Goal: Transaction & Acquisition: Purchase product/service

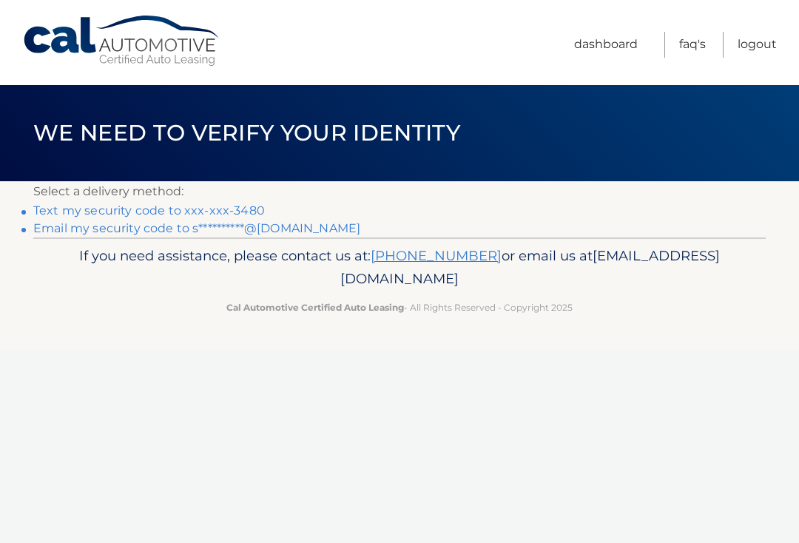
click at [124, 209] on link "Text my security code to xxx-xxx-3480" at bounding box center [148, 210] width 231 height 14
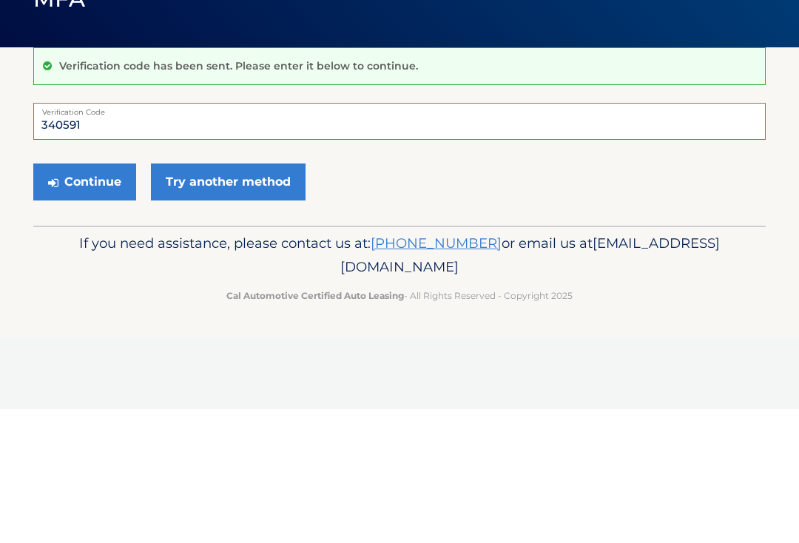
type input "340591"
click at [67, 297] on button "Continue" at bounding box center [84, 315] width 103 height 37
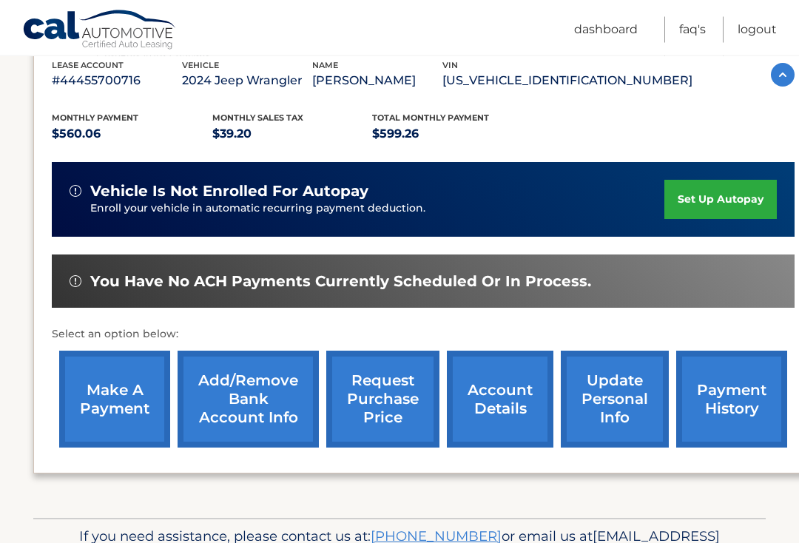
scroll to position [266, 0]
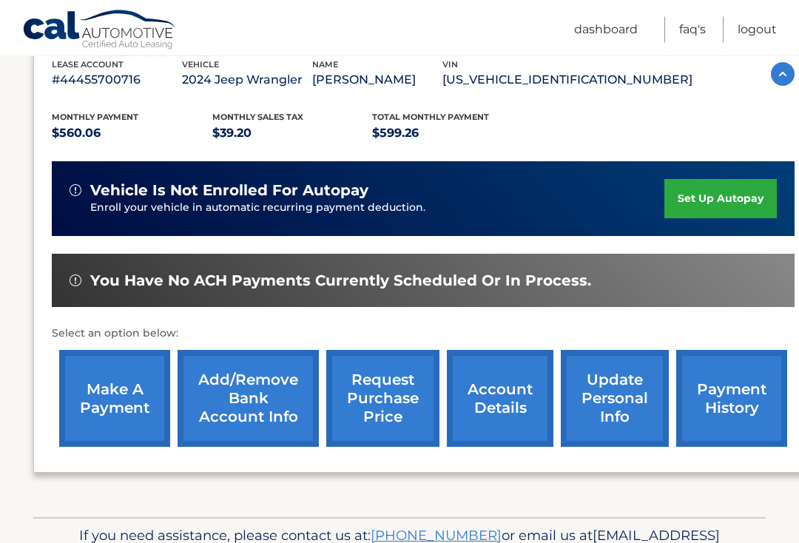
click at [108, 389] on link "make a payment" at bounding box center [114, 398] width 111 height 97
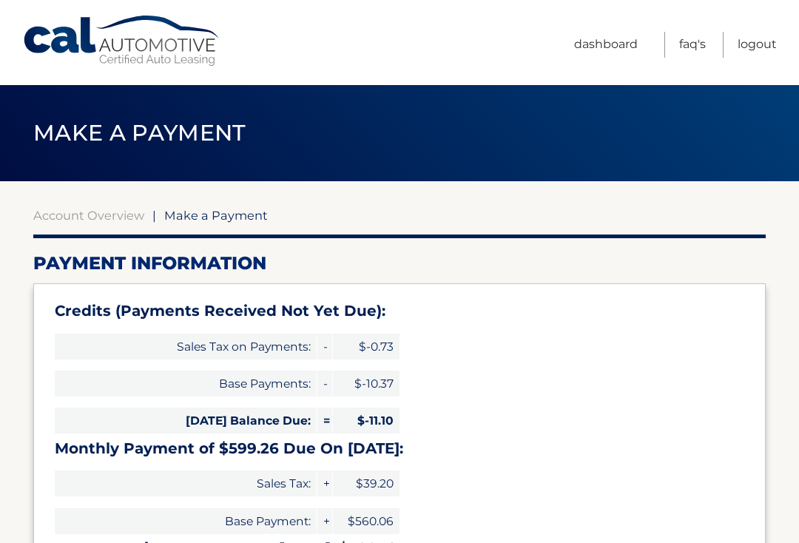
select select "YTMyMGRiMWEtZDc4Mi00ZTFlLTg4NGEtNzgxNDBiYTljZmZk"
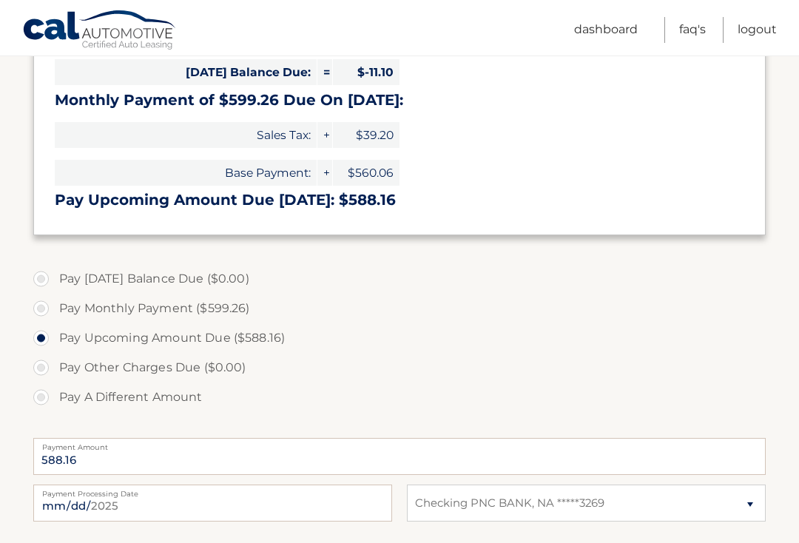
scroll to position [348, 0]
click at [34, 393] on label "Pay A Different Amount" at bounding box center [399, 397] width 732 height 30
click at [39, 393] on input "Pay A Different Amount" at bounding box center [46, 394] width 15 height 24
radio input "true"
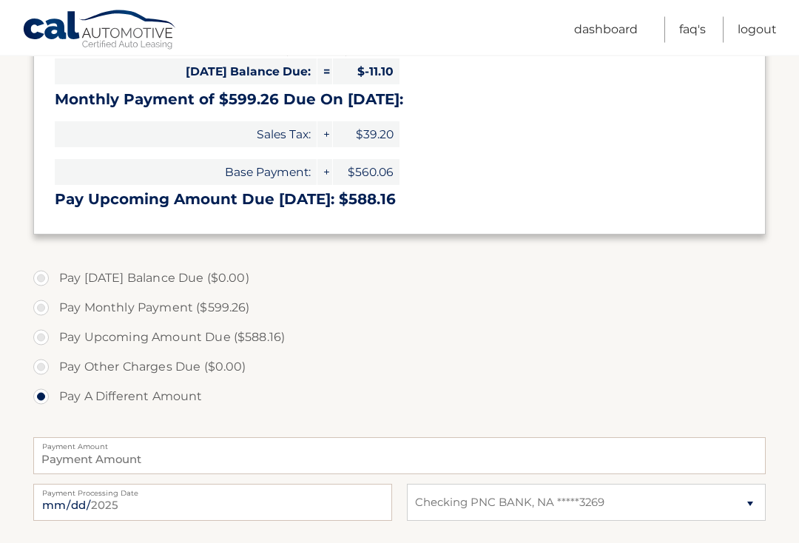
scroll to position [349, 0]
click at [199, 448] on input "Payment Amount" at bounding box center [399, 455] width 732 height 37
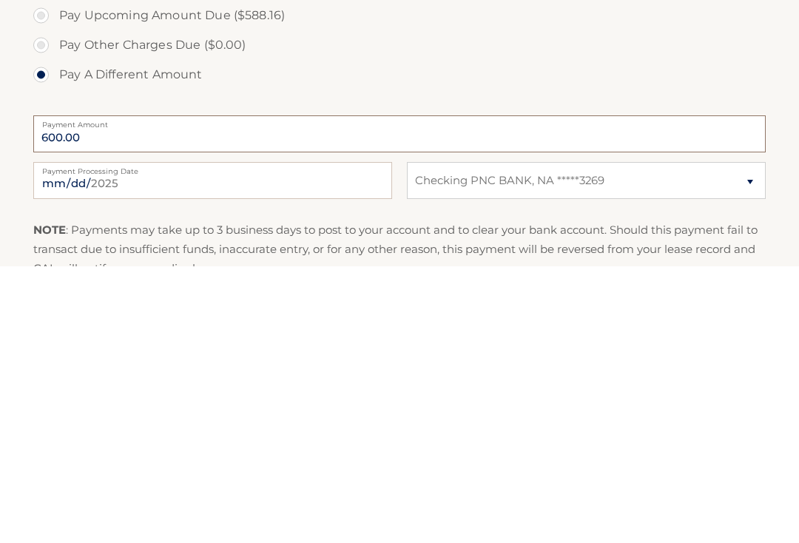
type input "600.00"
click at [263, 439] on input "2025-09-16" at bounding box center [212, 457] width 359 height 37
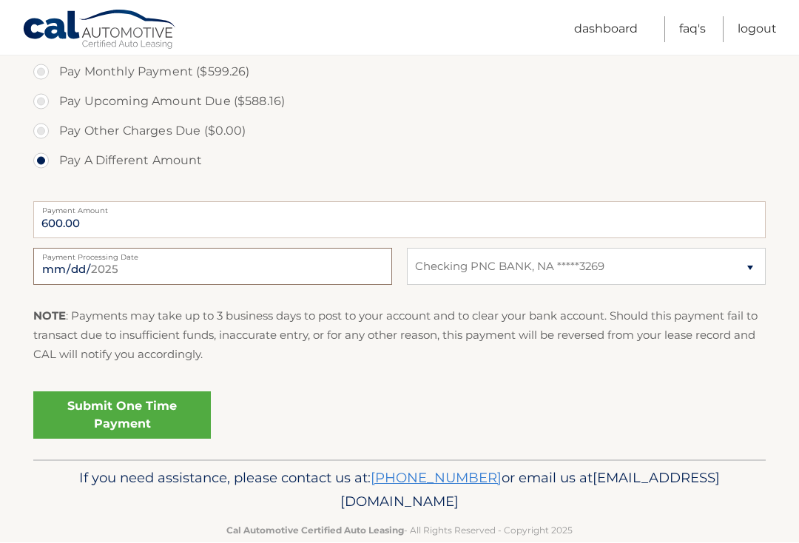
click at [276, 266] on input "2025-09-17" at bounding box center [212, 266] width 359 height 37
type input "2025-09-18"
click at [178, 401] on link "Submit One Time Payment" at bounding box center [121, 415] width 177 height 47
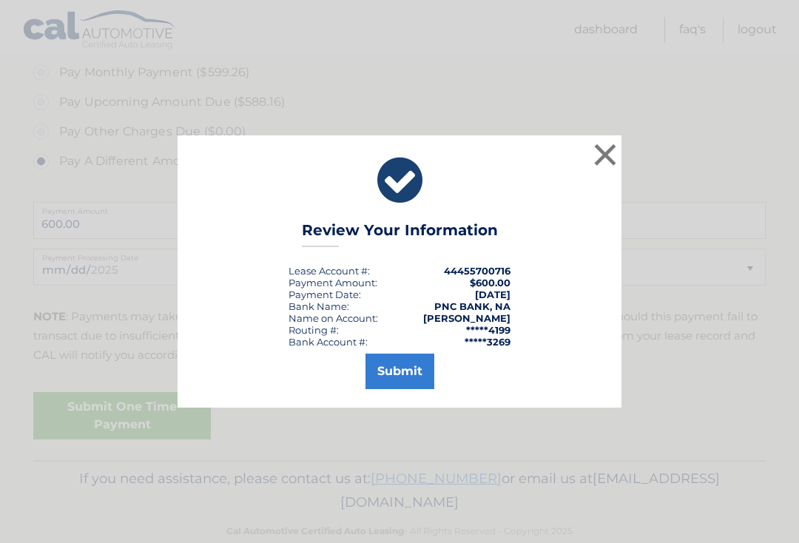
click at [399, 382] on button "Submit" at bounding box center [399, 370] width 69 height 35
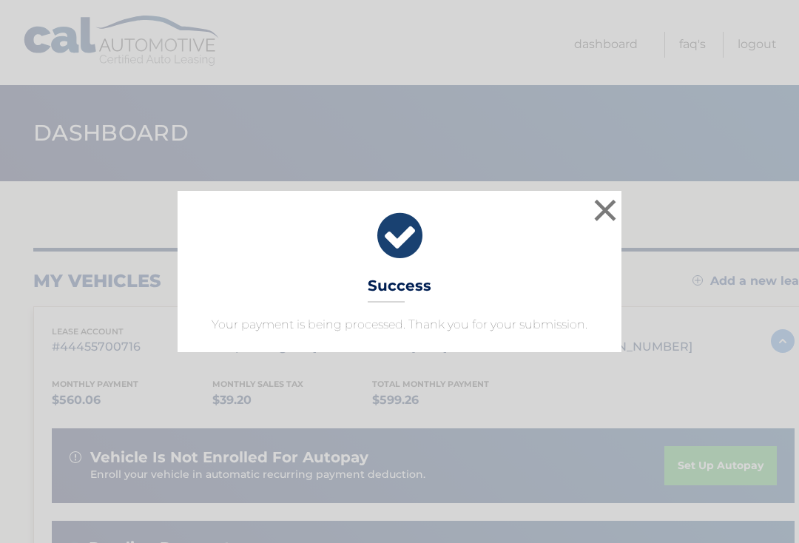
click at [597, 205] on button "×" at bounding box center [605, 210] width 30 height 30
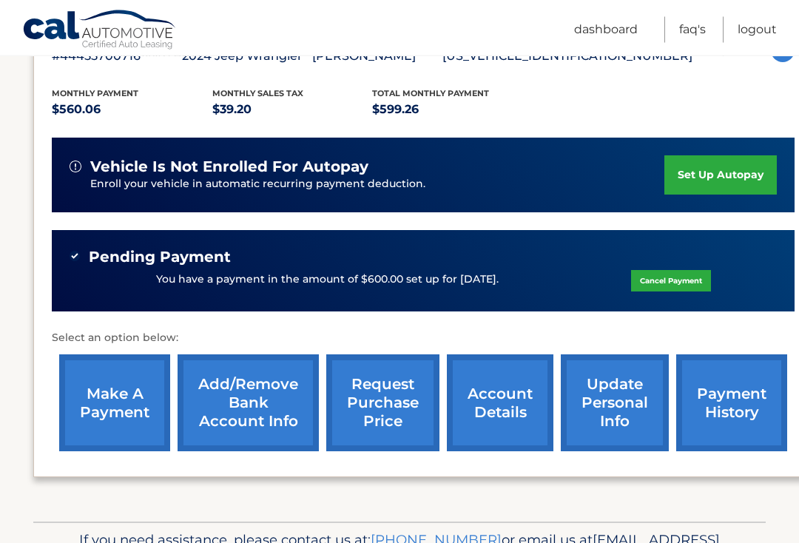
scroll to position [352, 0]
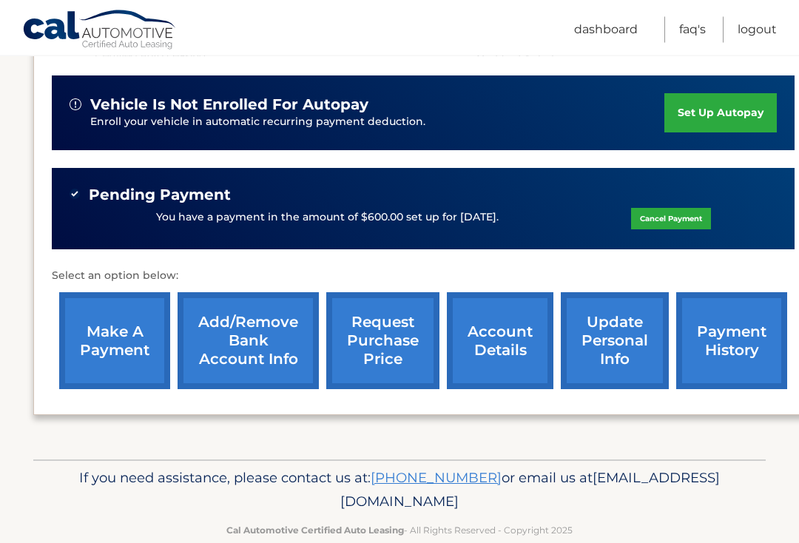
click at [379, 331] on link "request purchase price" at bounding box center [382, 341] width 113 height 97
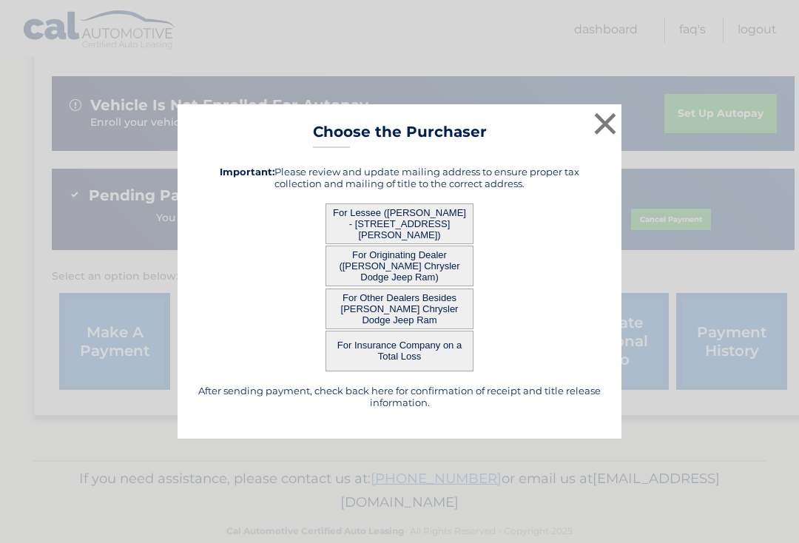
click at [413, 234] on button "For Lessee ([PERSON_NAME] - [STREET_ADDRESS][PERSON_NAME])" at bounding box center [399, 223] width 148 height 41
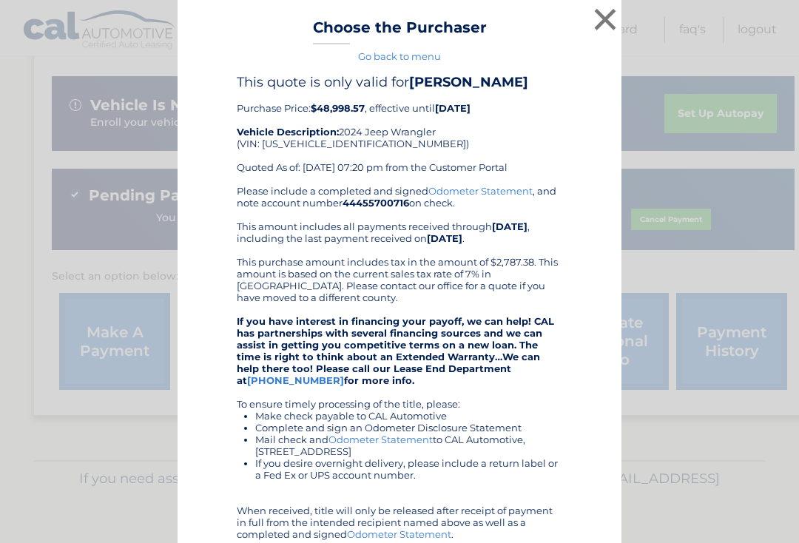
click at [603, 24] on button "×" at bounding box center [605, 19] width 30 height 30
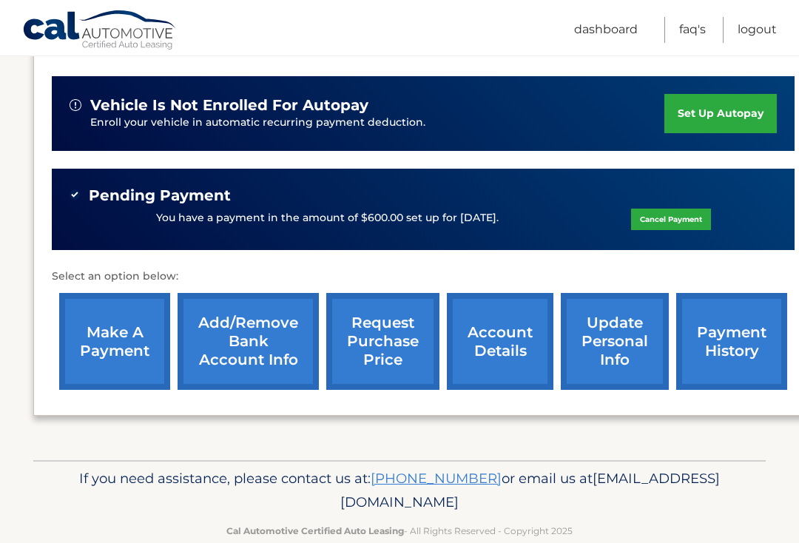
click at [506, 344] on link "account details" at bounding box center [500, 341] width 106 height 97
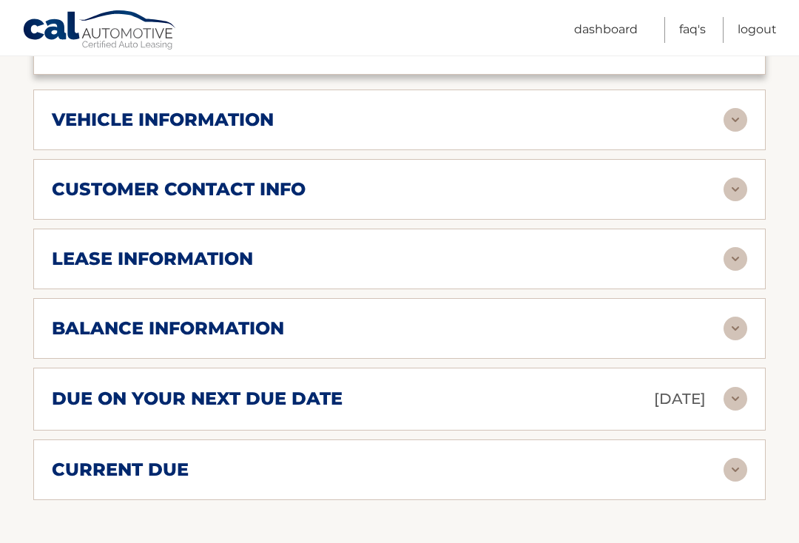
scroll to position [732, 0]
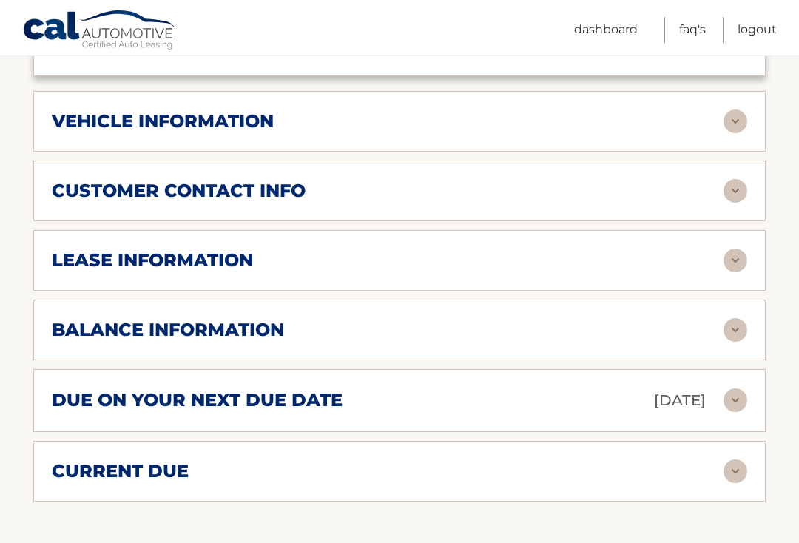
click at [731, 318] on img at bounding box center [735, 330] width 24 height 24
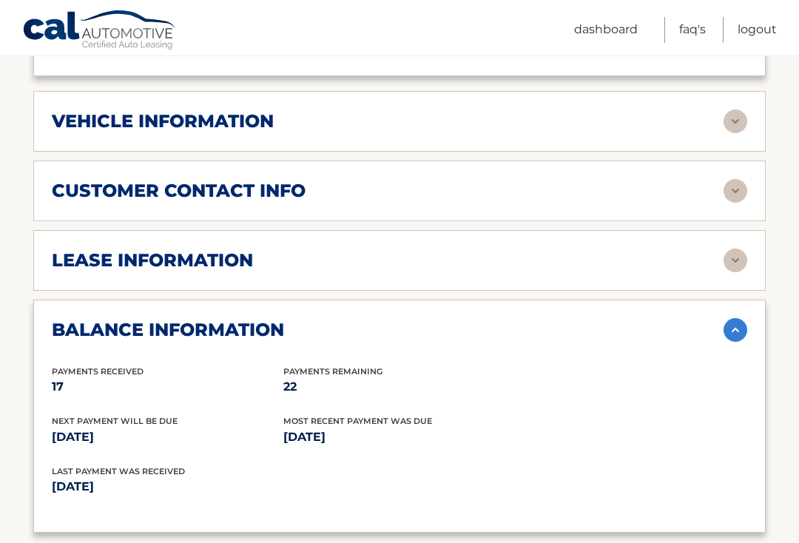
click at [729, 248] on img at bounding box center [735, 260] width 24 height 24
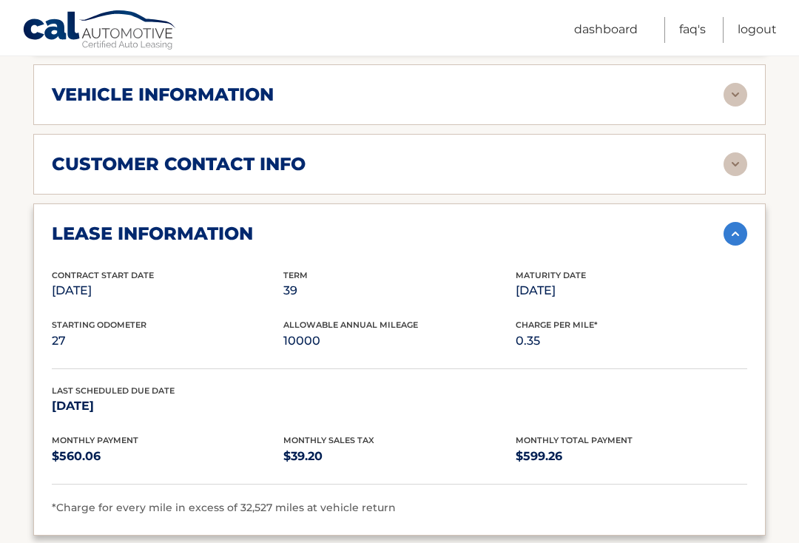
scroll to position [758, 0]
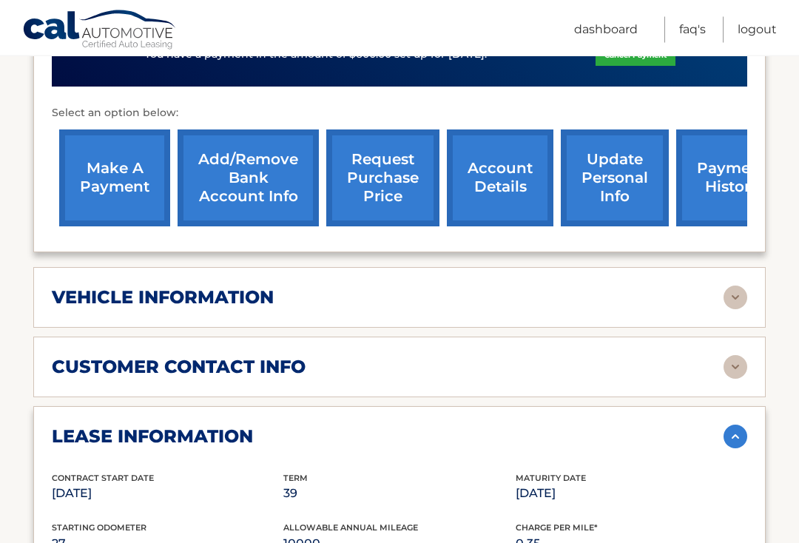
click at [731, 286] on img at bounding box center [735, 298] width 24 height 24
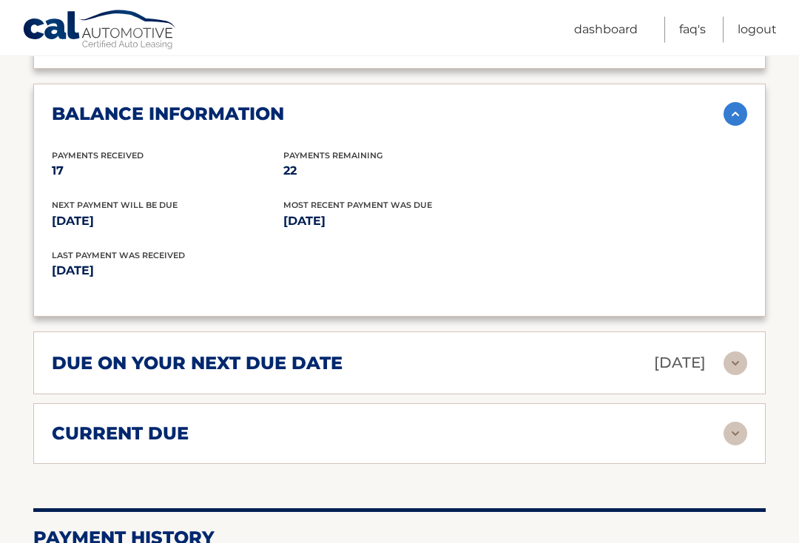
scroll to position [1582, 0]
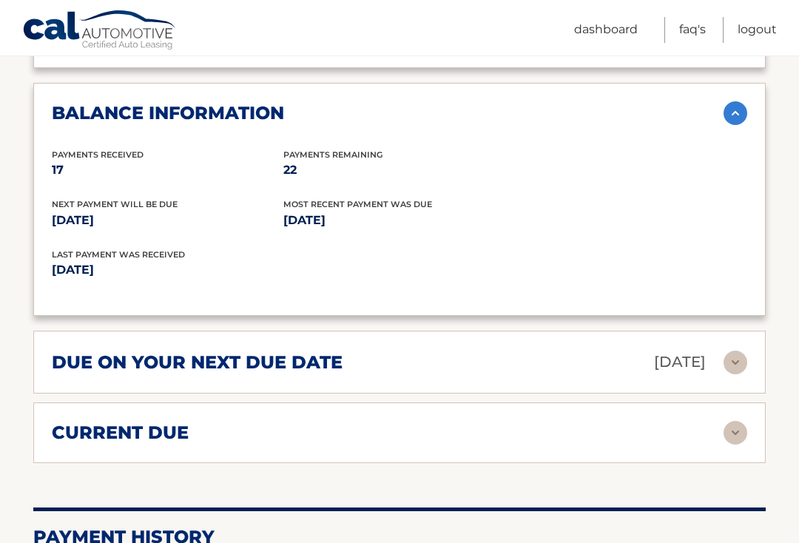
click at [736, 350] on img at bounding box center [735, 362] width 24 height 24
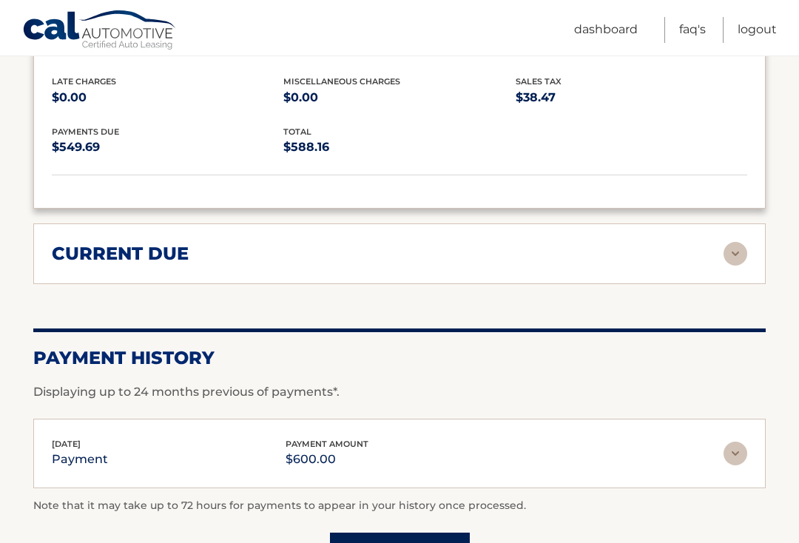
scroll to position [1905, 0]
click at [745, 243] on img at bounding box center [735, 255] width 24 height 24
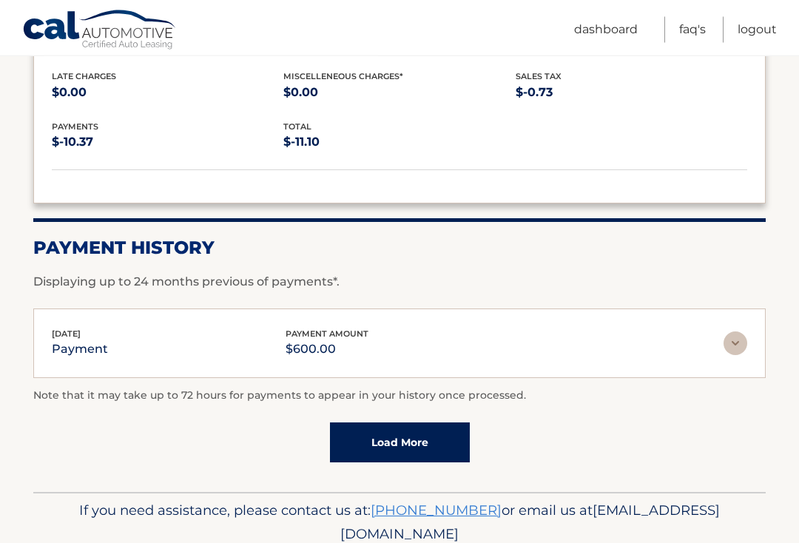
scroll to position [2126, 0]
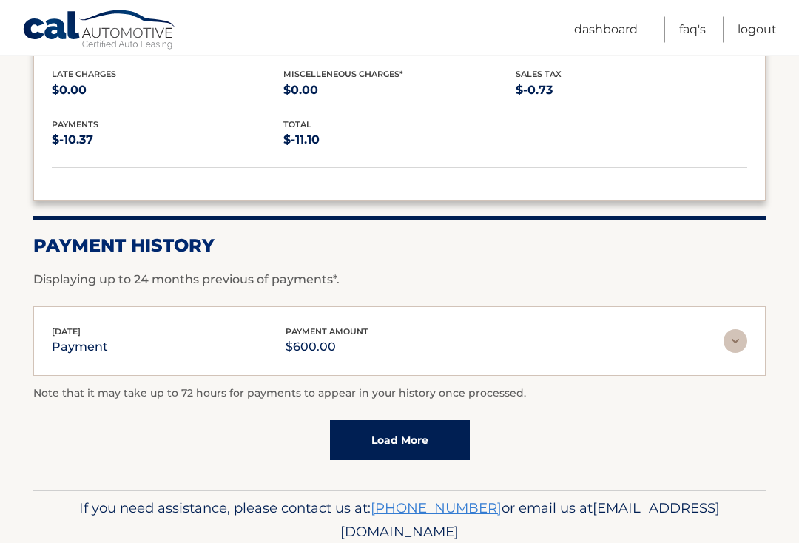
click at [382, 421] on link "Load More" at bounding box center [400, 441] width 140 height 40
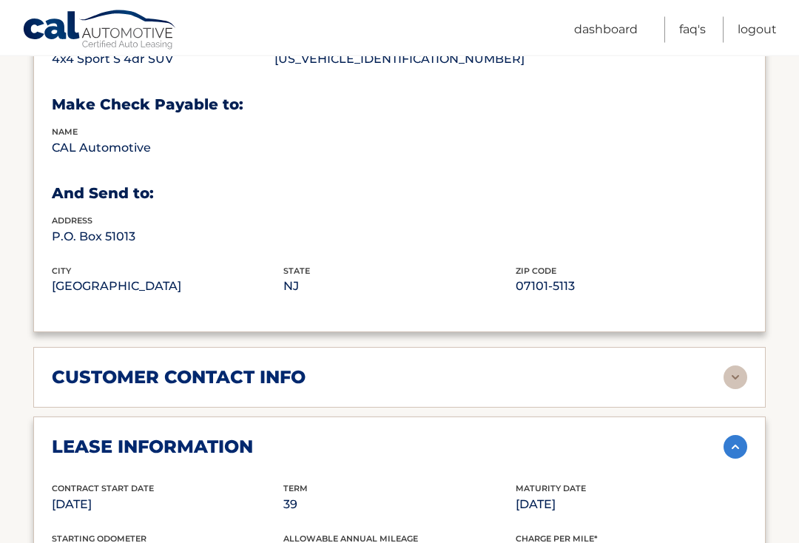
scroll to position [884, 0]
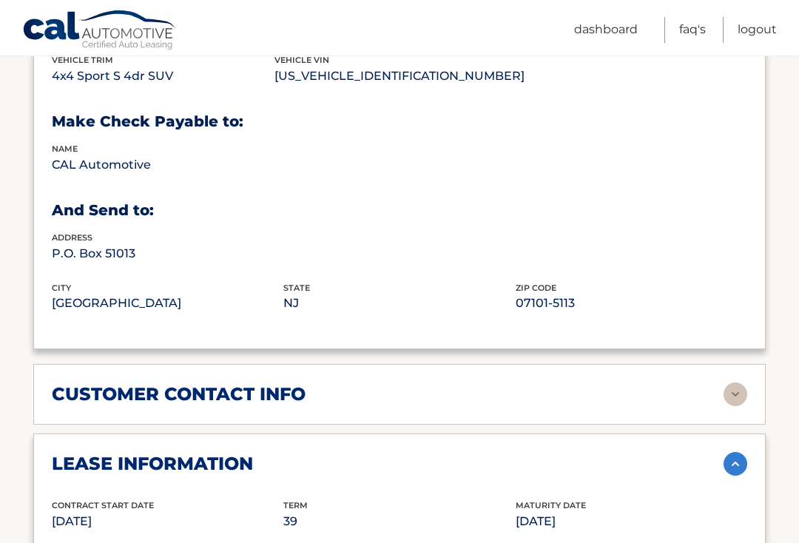
click at [626, 24] on link "Dashboard" at bounding box center [606, 30] width 64 height 26
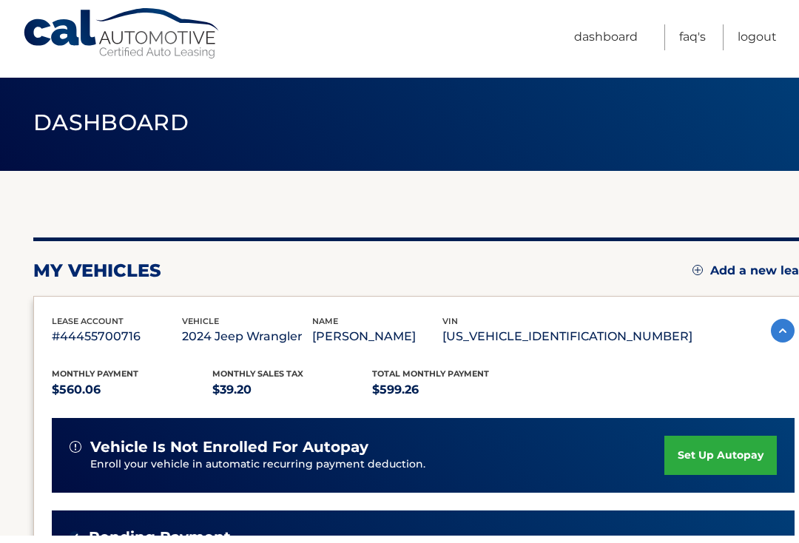
scroll to position [10, 0]
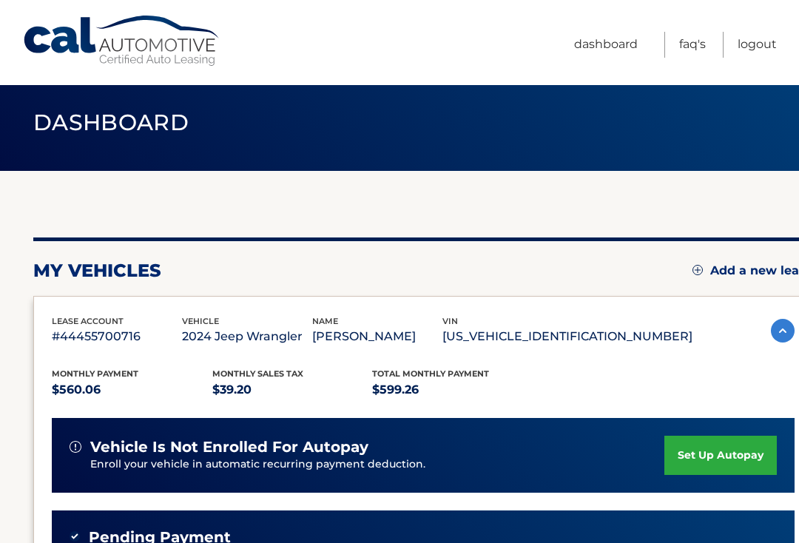
click at [602, 49] on link "Dashboard" at bounding box center [606, 45] width 64 height 26
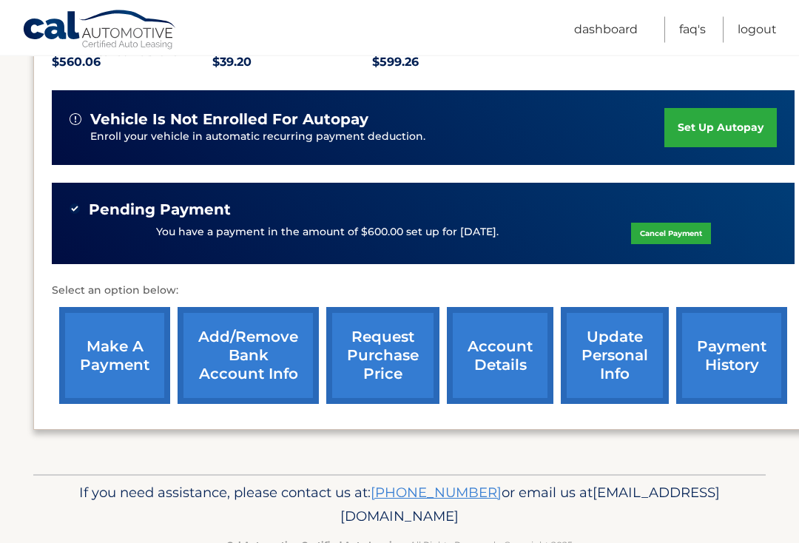
scroll to position [352, 0]
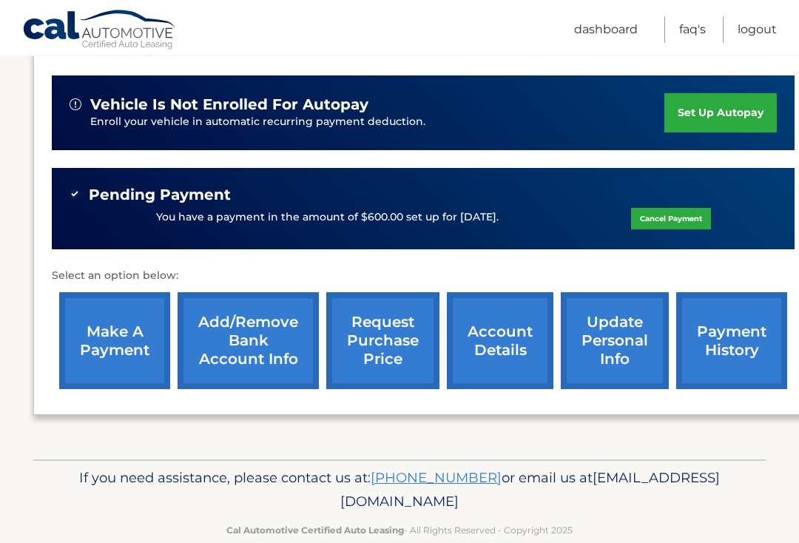
click at [487, 332] on link "account details" at bounding box center [500, 341] width 106 height 97
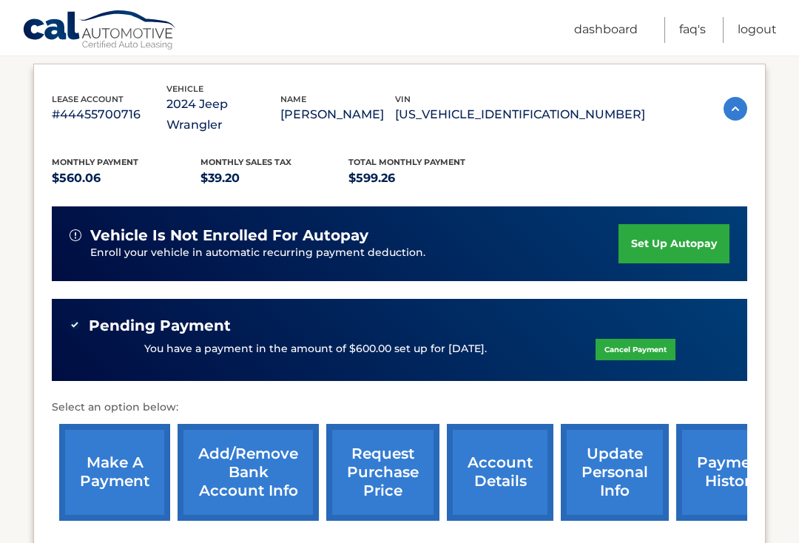
scroll to position [260, 0]
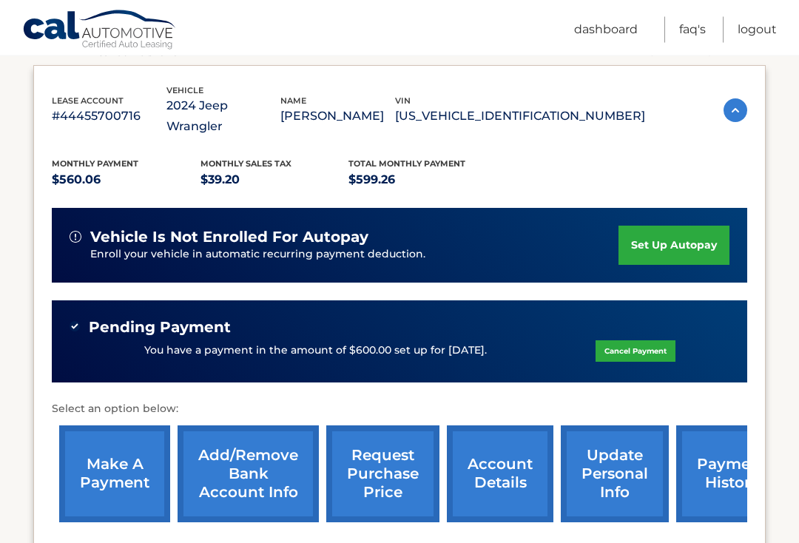
click at [736, 104] on img at bounding box center [735, 111] width 24 height 24
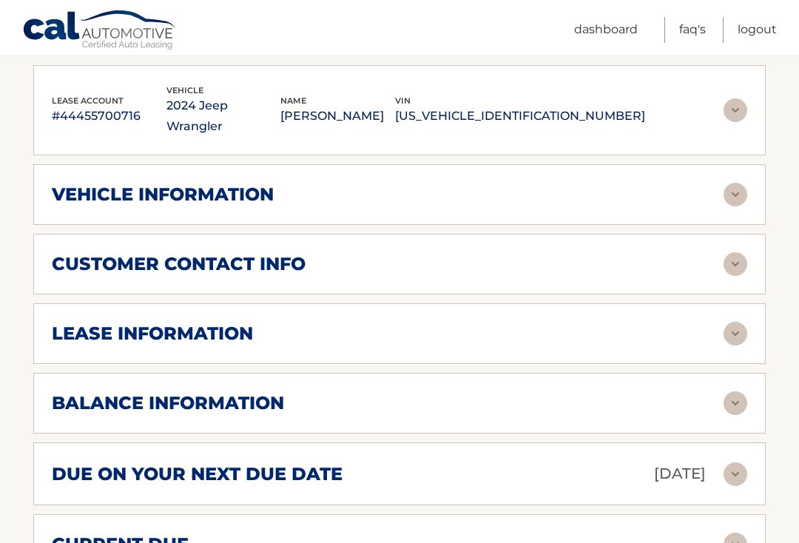
click at [736, 183] on img at bounding box center [735, 195] width 24 height 24
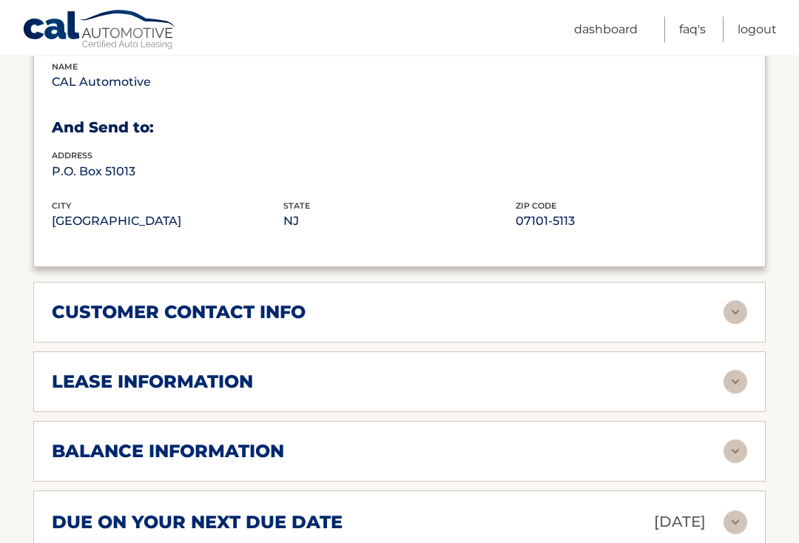
click at [731, 301] on img at bounding box center [735, 313] width 24 height 24
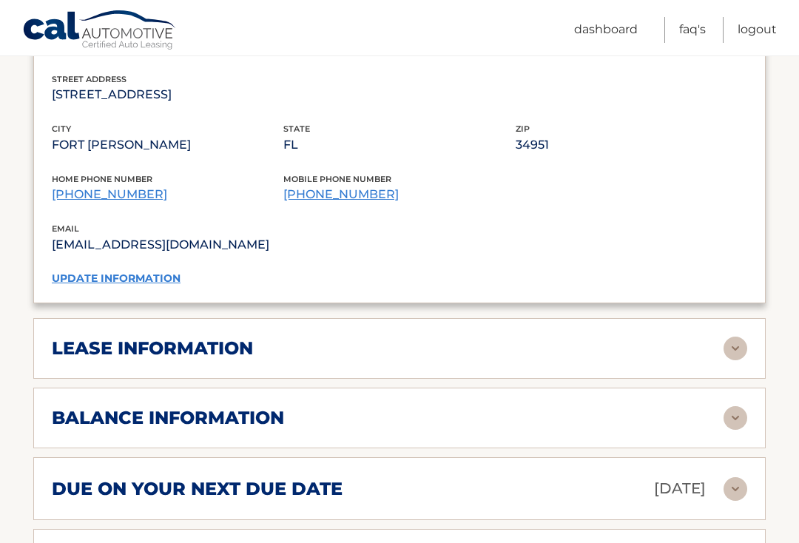
scroll to position [921, 0]
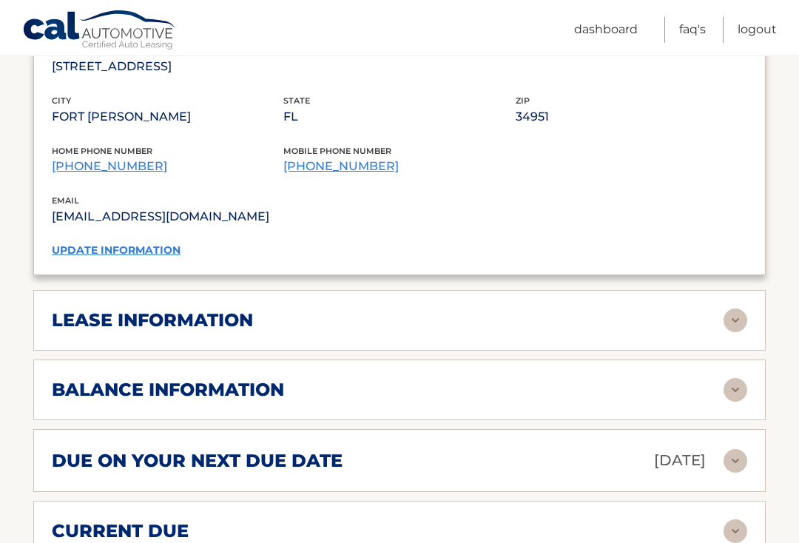
click at [739, 308] on img at bounding box center [735, 320] width 24 height 24
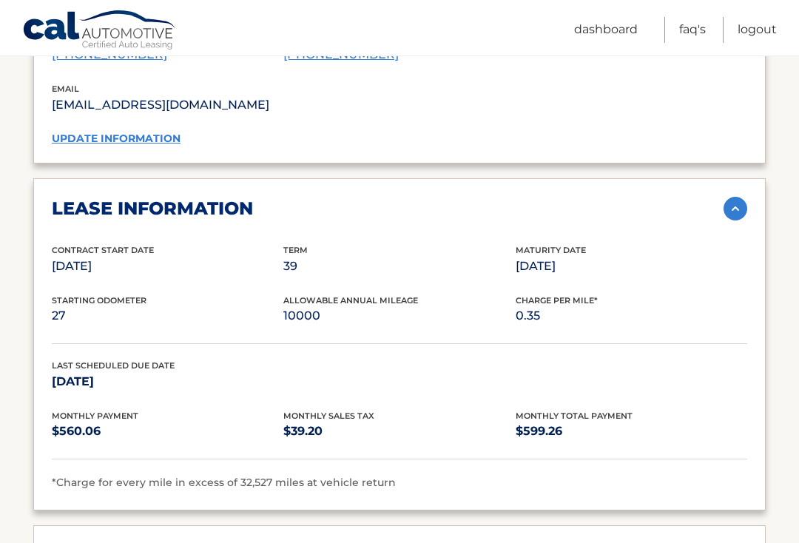
scroll to position [1088, 0]
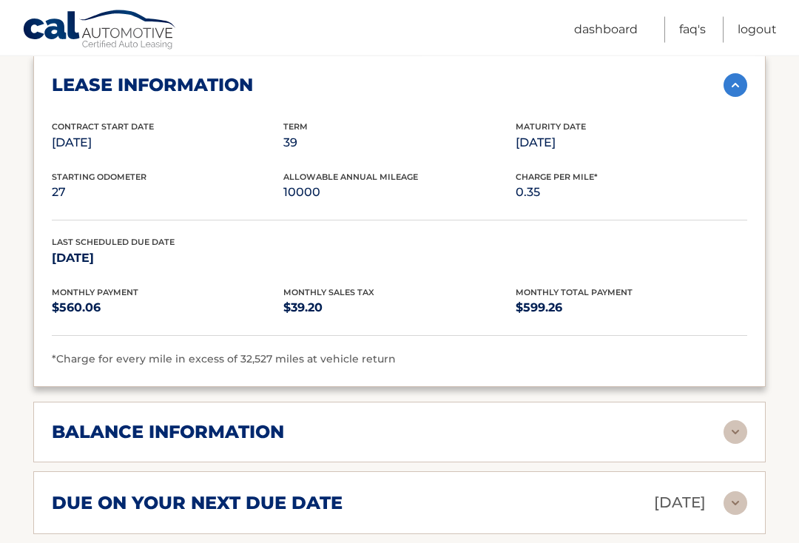
click at [739, 421] on img at bounding box center [735, 433] width 24 height 24
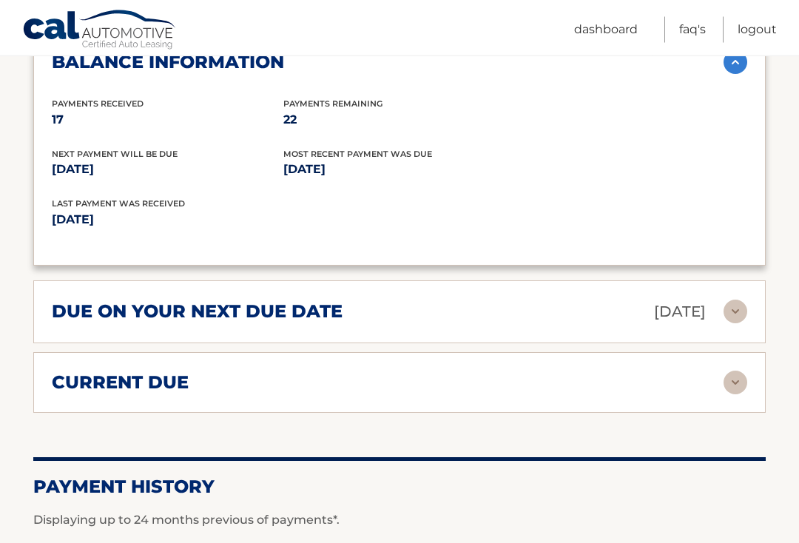
scroll to position [1529, 0]
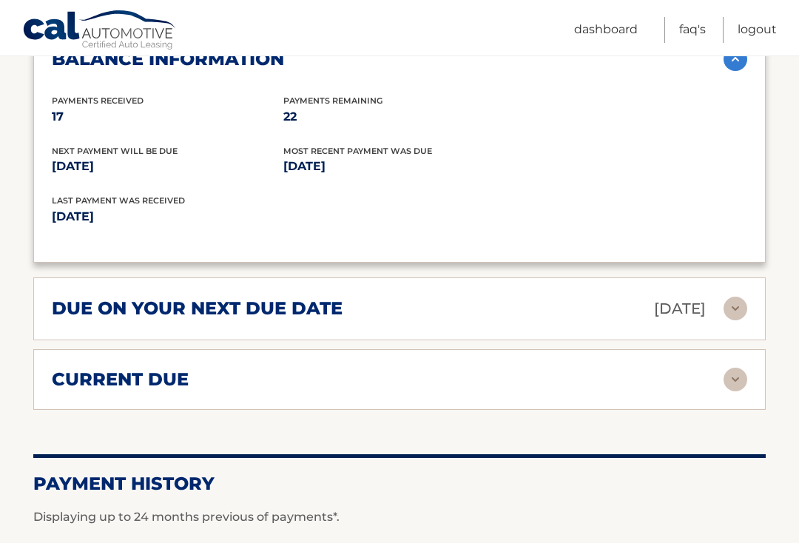
click at [733, 367] on img at bounding box center [735, 379] width 24 height 24
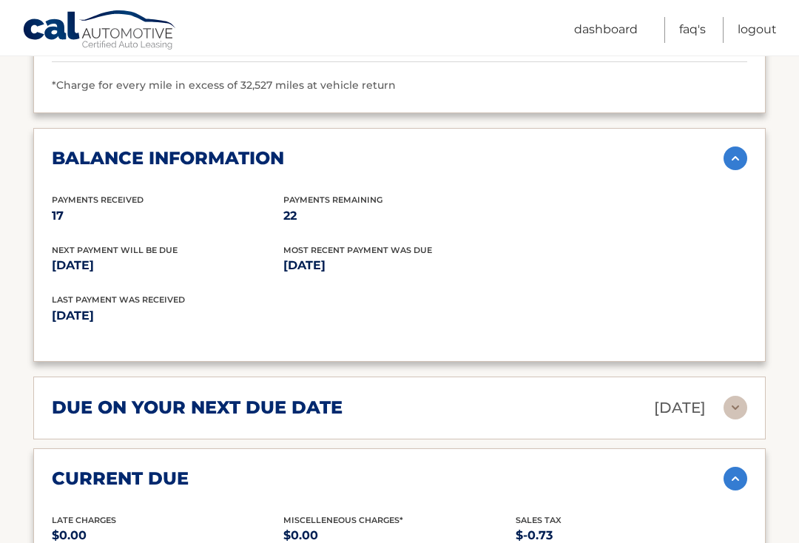
scroll to position [1429, 0]
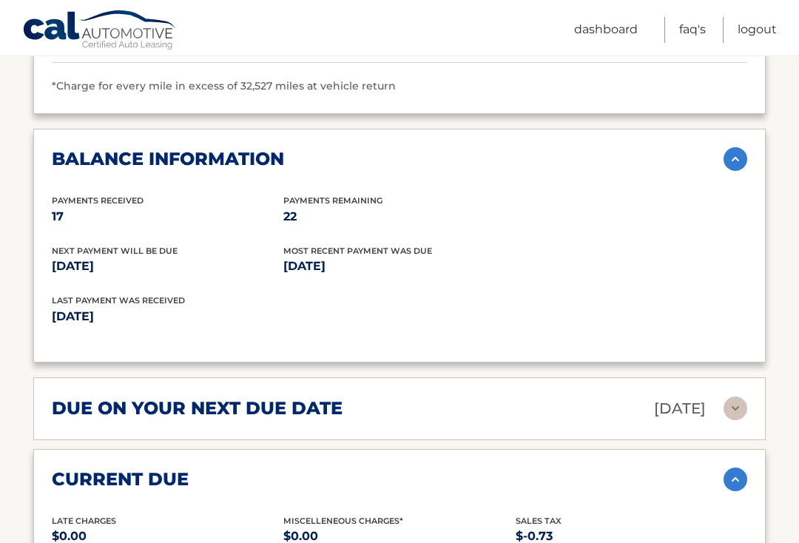
click at [755, 32] on link "Logout" at bounding box center [756, 30] width 39 height 26
